Goal: Task Accomplishment & Management: Use online tool/utility

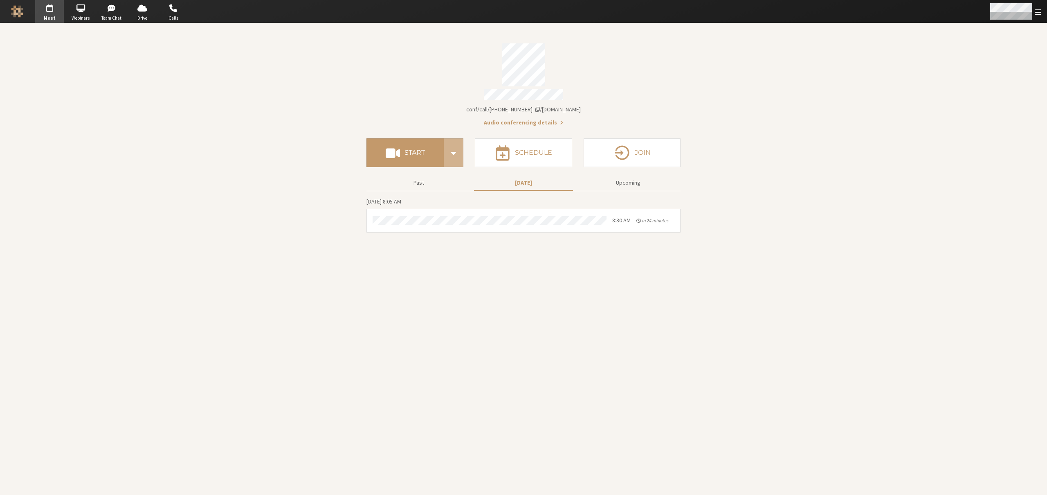
click at [1035, 13] on div "Open menu" at bounding box center [1015, 11] width 64 height 23
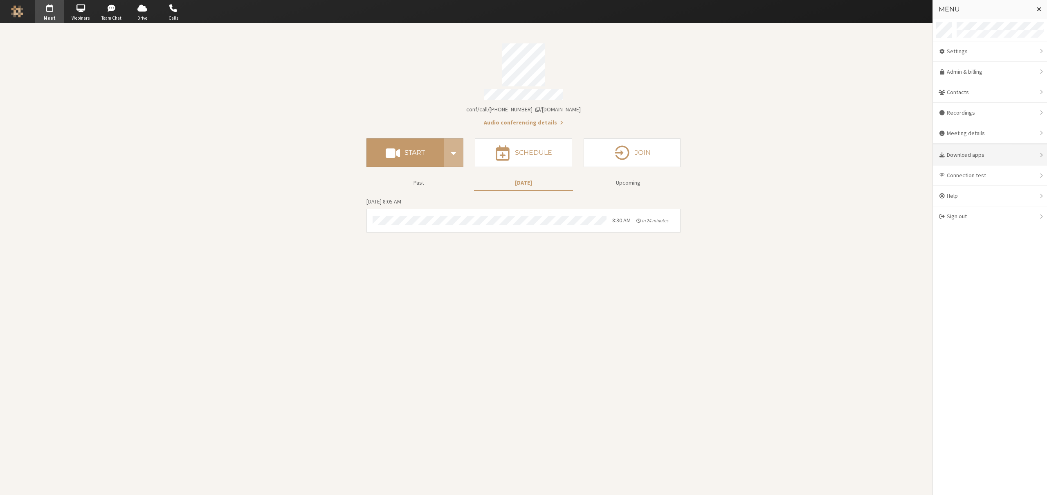
click at [965, 154] on div "Download apps" at bounding box center [990, 155] width 114 height 20
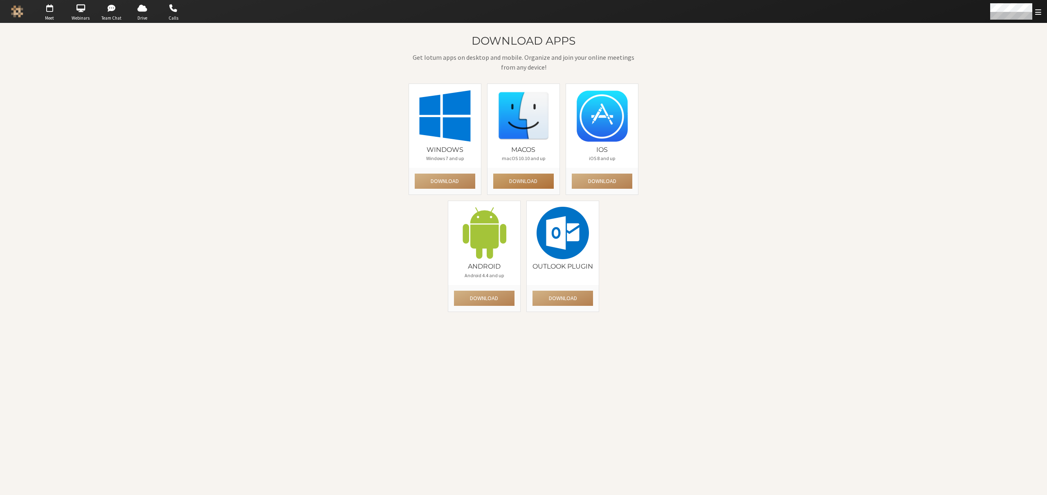
click at [542, 183] on button "Download" at bounding box center [523, 180] width 61 height 15
click at [1037, 13] on span "Open menu" at bounding box center [1038, 12] width 6 height 8
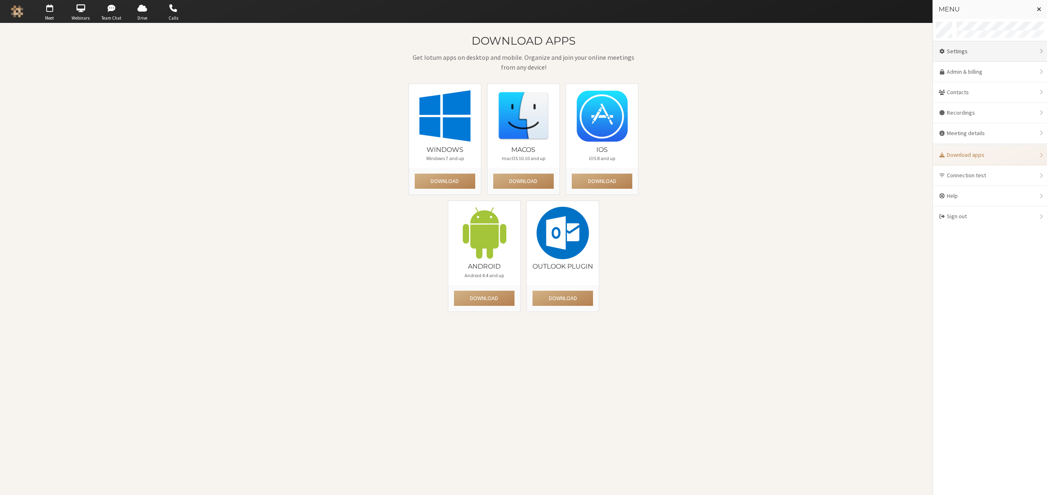
drag, startPoint x: 969, startPoint y: 54, endPoint x: 359, endPoint y: 115, distance: 613.4
click at [969, 53] on div "Settings" at bounding box center [990, 51] width 114 height 20
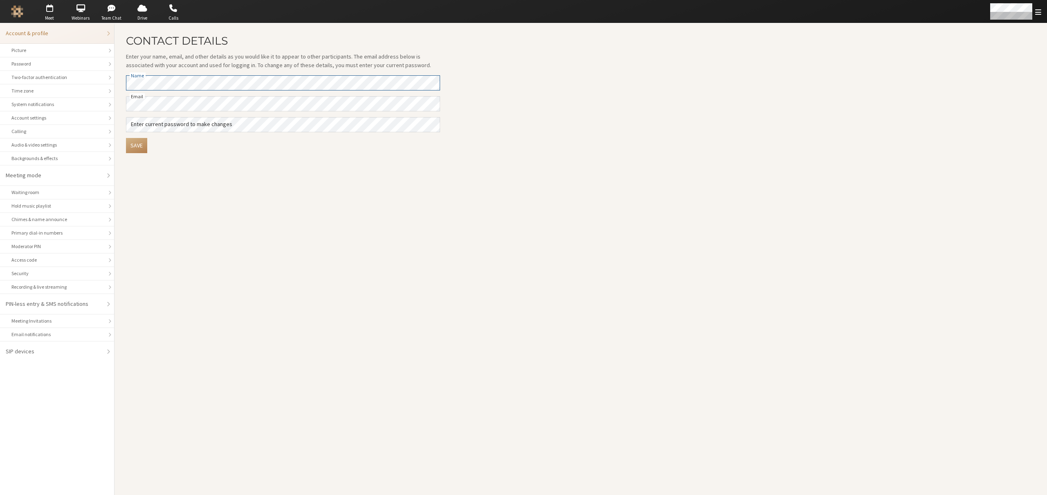
click at [116, 80] on main "Contact details Enter your name, email, and other details as you would like it …" at bounding box center [581, 258] width 933 height 471
click at [47, 13] on span "button" at bounding box center [49, 8] width 29 height 13
